Goal: Task Accomplishment & Management: Use online tool/utility

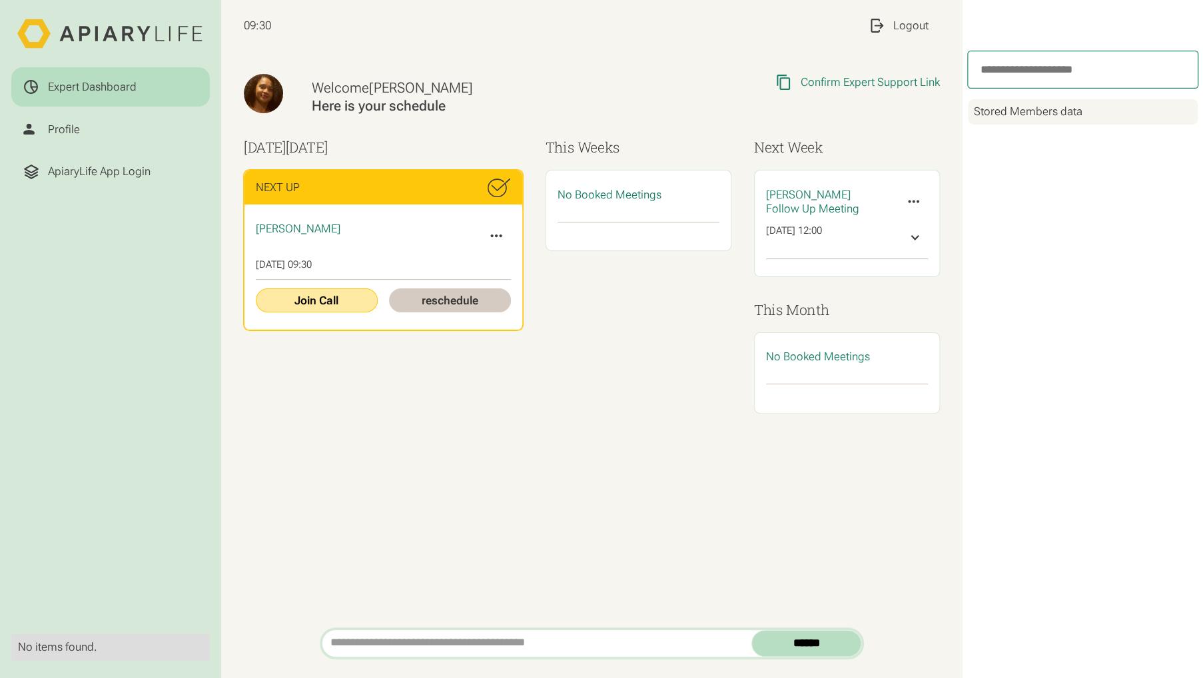
click at [317, 303] on link "Join Call" at bounding box center [317, 301] width 122 height 24
